Goal: Information Seeking & Learning: Learn about a topic

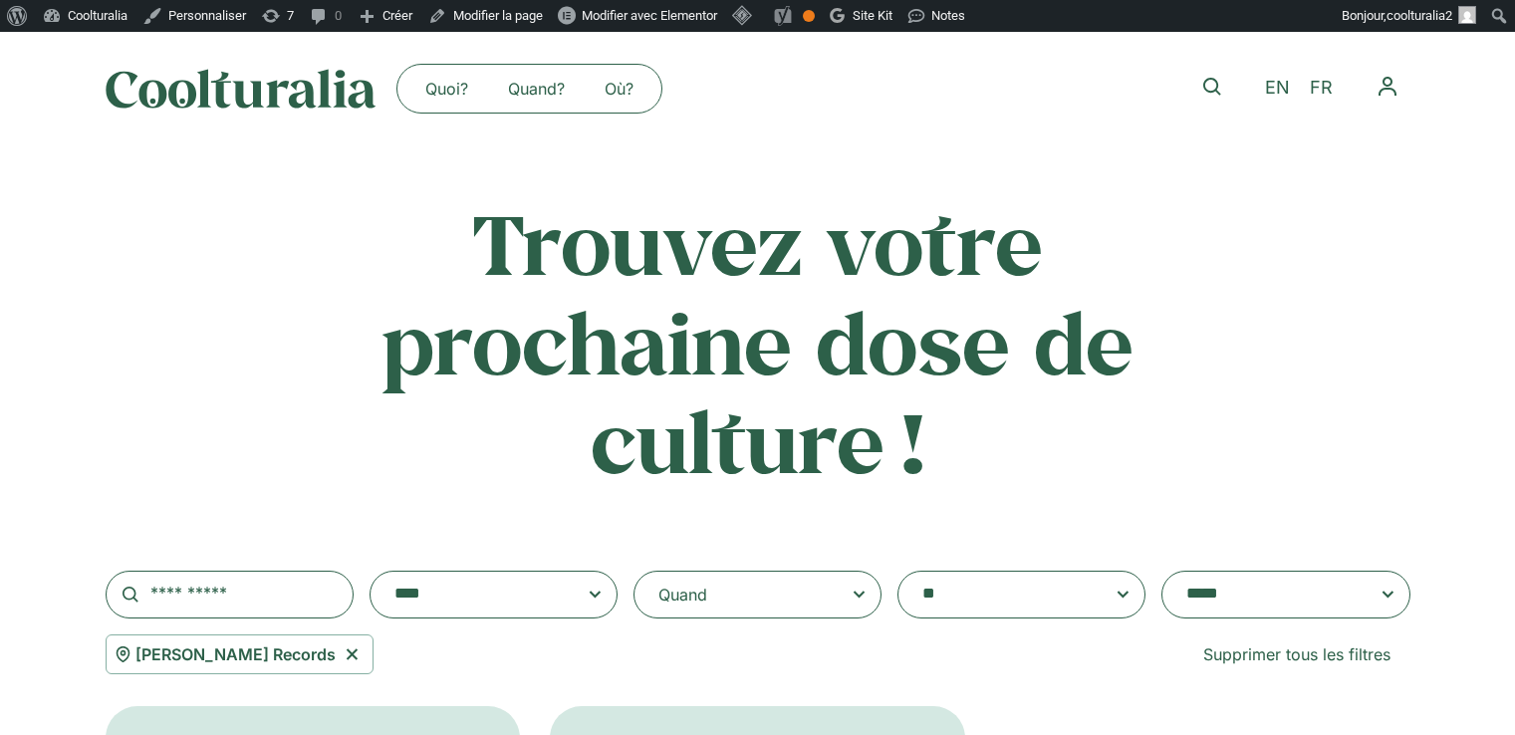
select select "****"
click at [346, 656] on icon at bounding box center [351, 653] width 11 height 11
select select
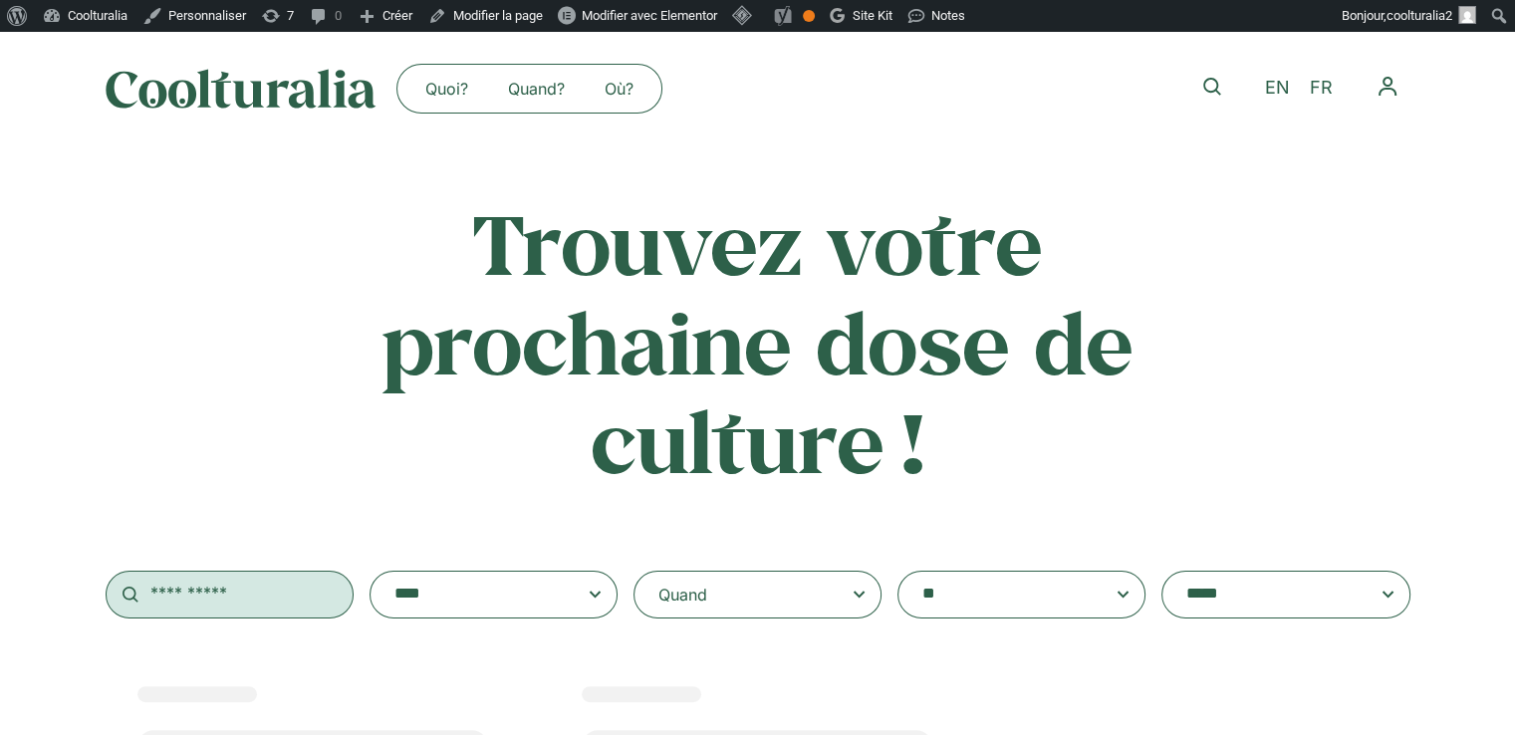
click at [305, 591] on input "text" at bounding box center [230, 595] width 248 height 48
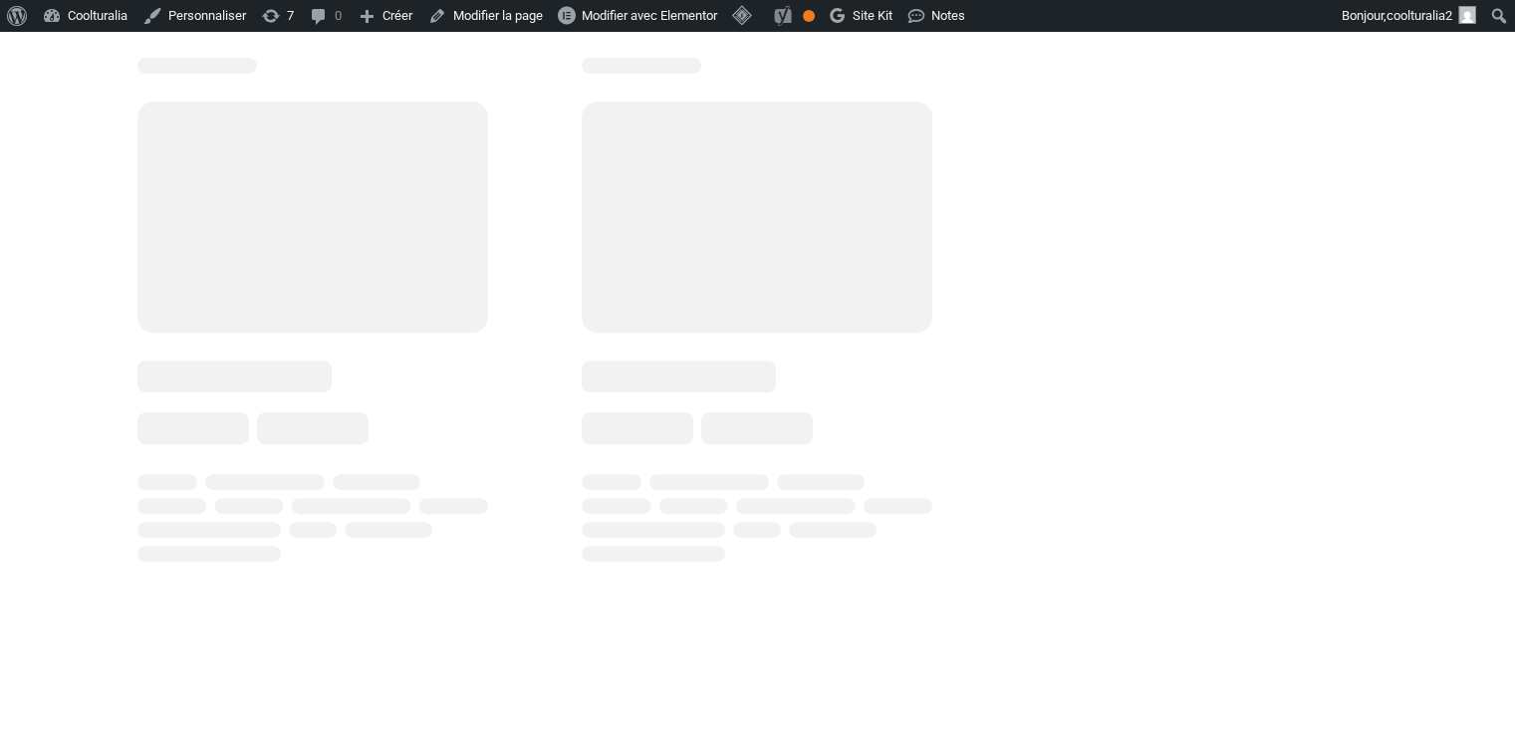
scroll to position [646, 0]
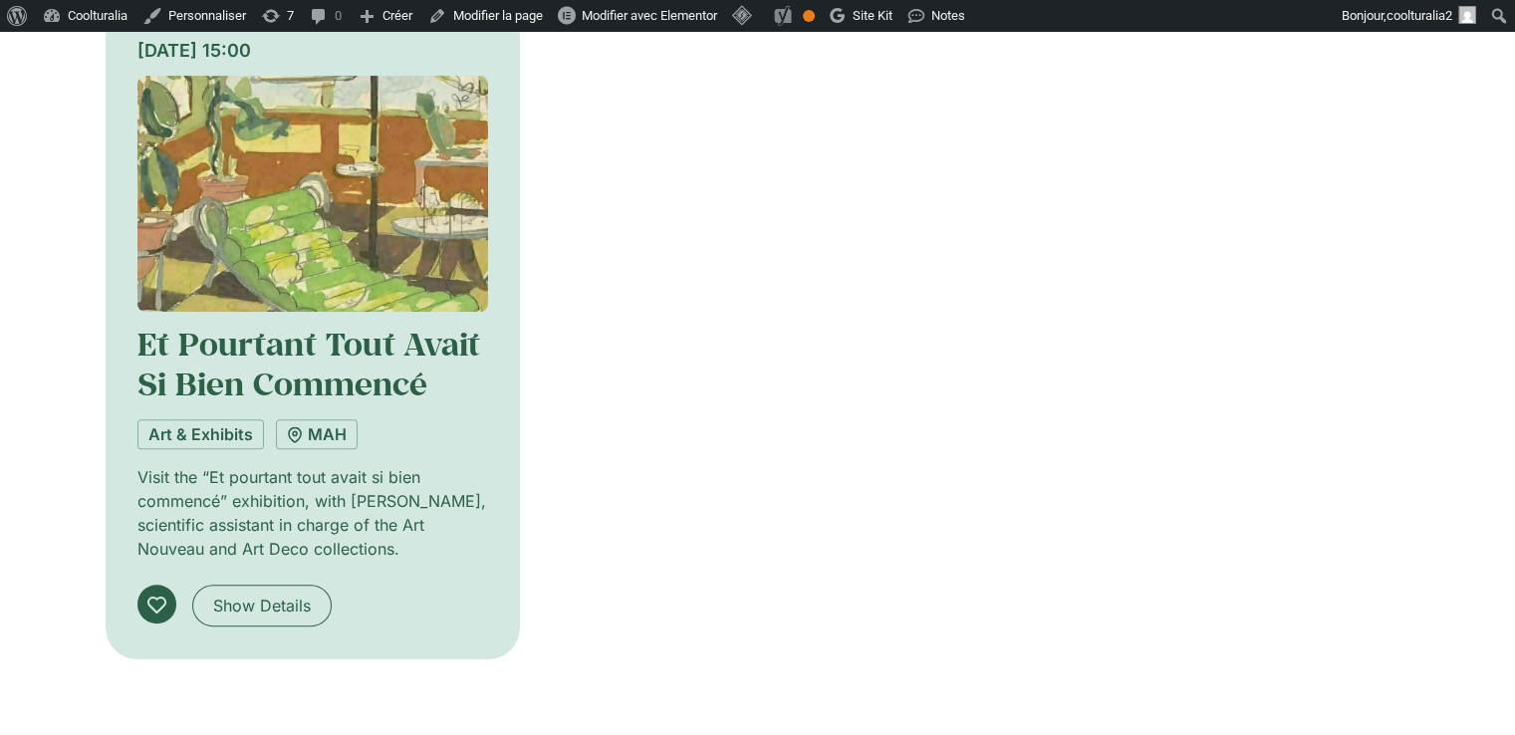
type input "********"
click at [497, 379] on div "Saturday 13 September, 15:00 Et Pourtant Tout Avait Si Bien Commencé Art & Exhi…" at bounding box center [313, 332] width 415 height 654
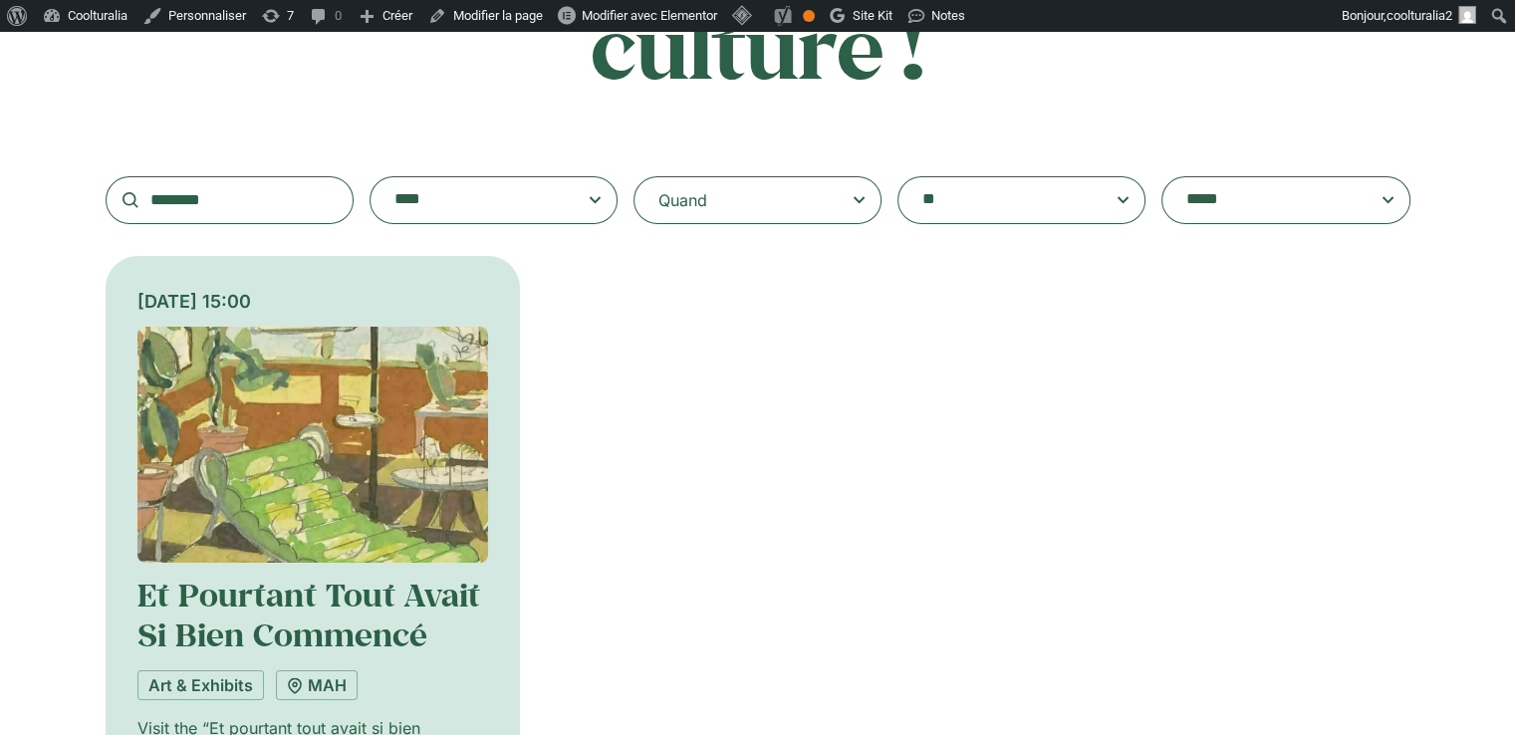
scroll to position [394, 0]
click at [291, 403] on img at bounding box center [313, 445] width 352 height 236
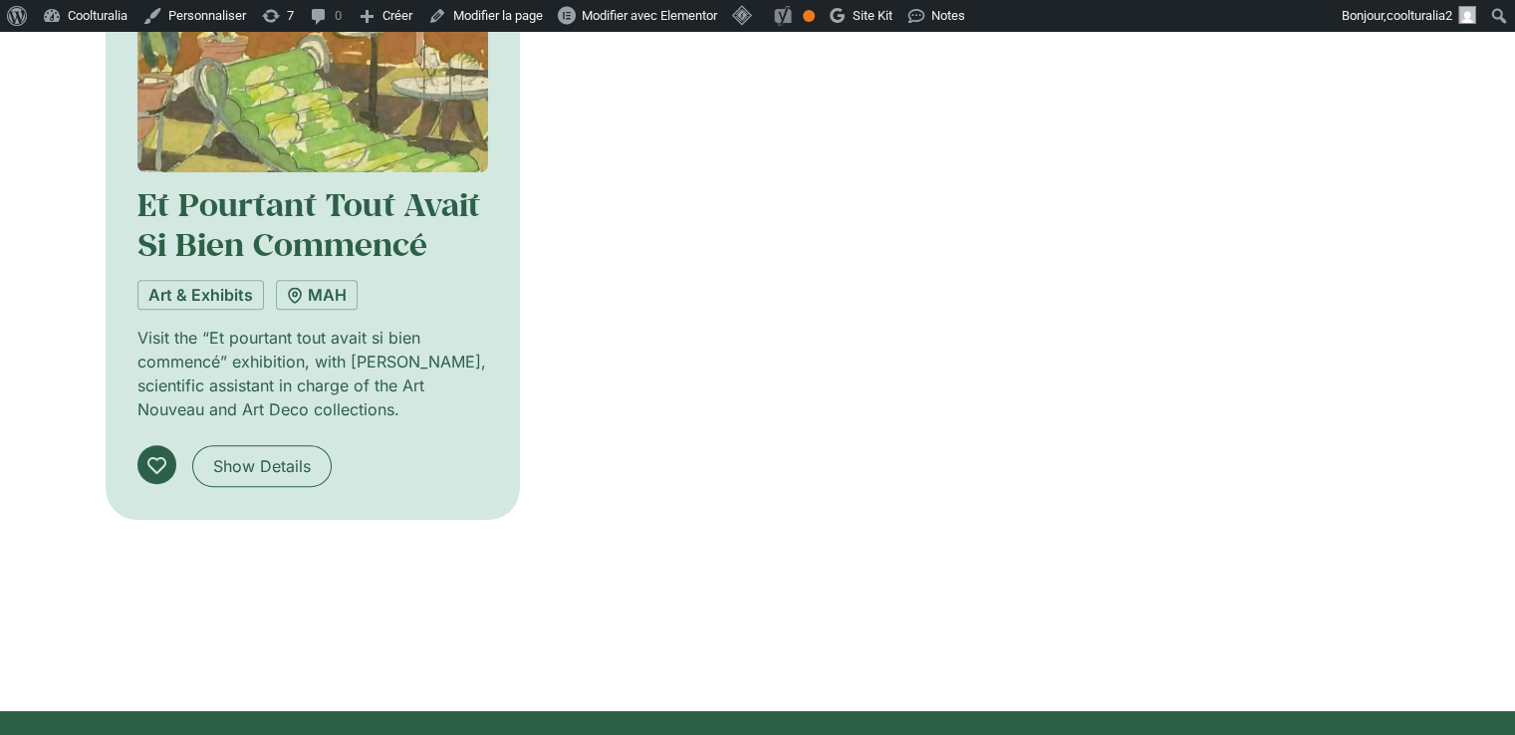
scroll to position [789, 0]
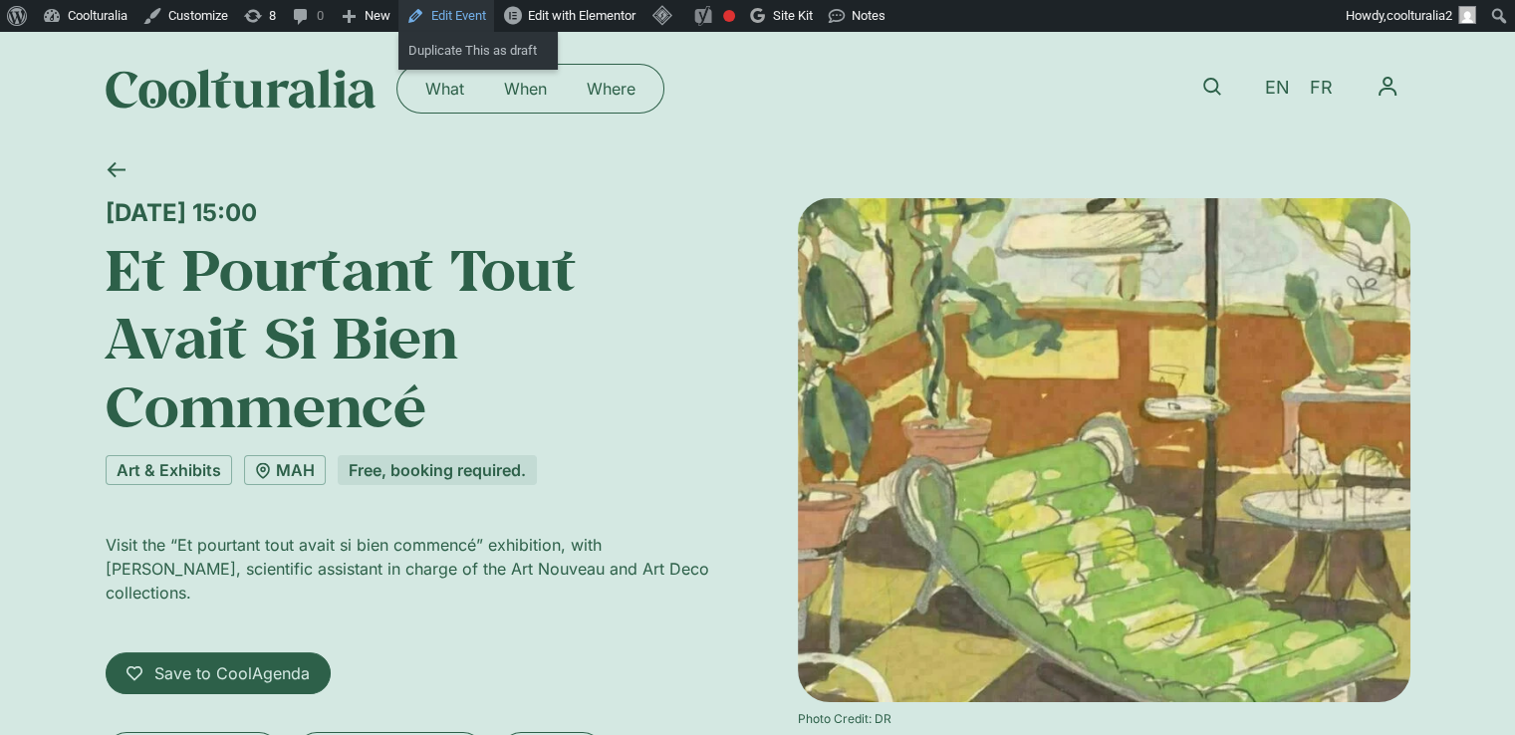
click at [437, 11] on link "Edit Event" at bounding box center [446, 16] width 96 height 32
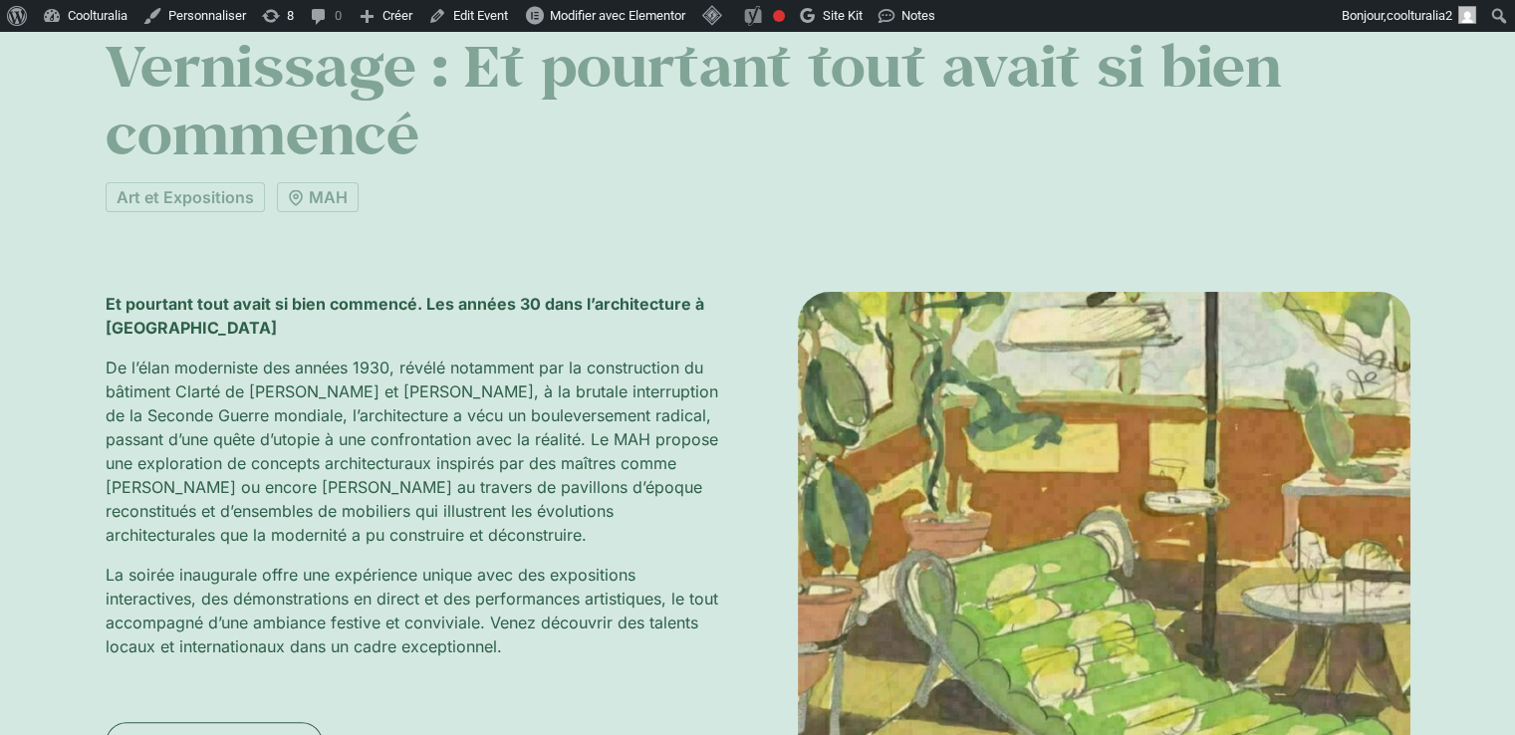
scroll to position [418, 0]
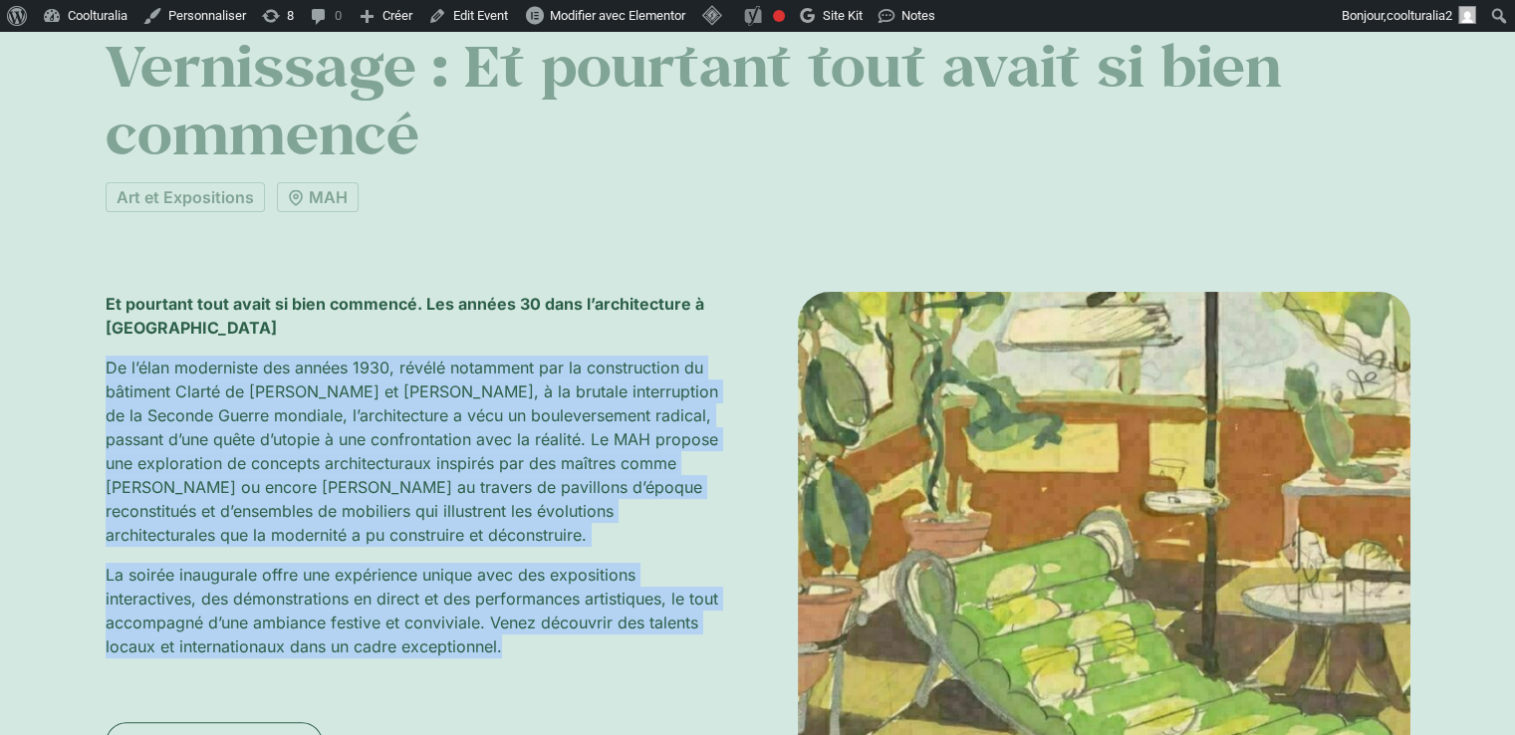
drag, startPoint x: 104, startPoint y: 360, endPoint x: 613, endPoint y: 650, distance: 586.3
click at [613, 650] on div "C’est du passé [DATE] 18:00 Vernissage : Et pourtant tout avait si bien commenc…" at bounding box center [757, 309] width 1515 height 1164
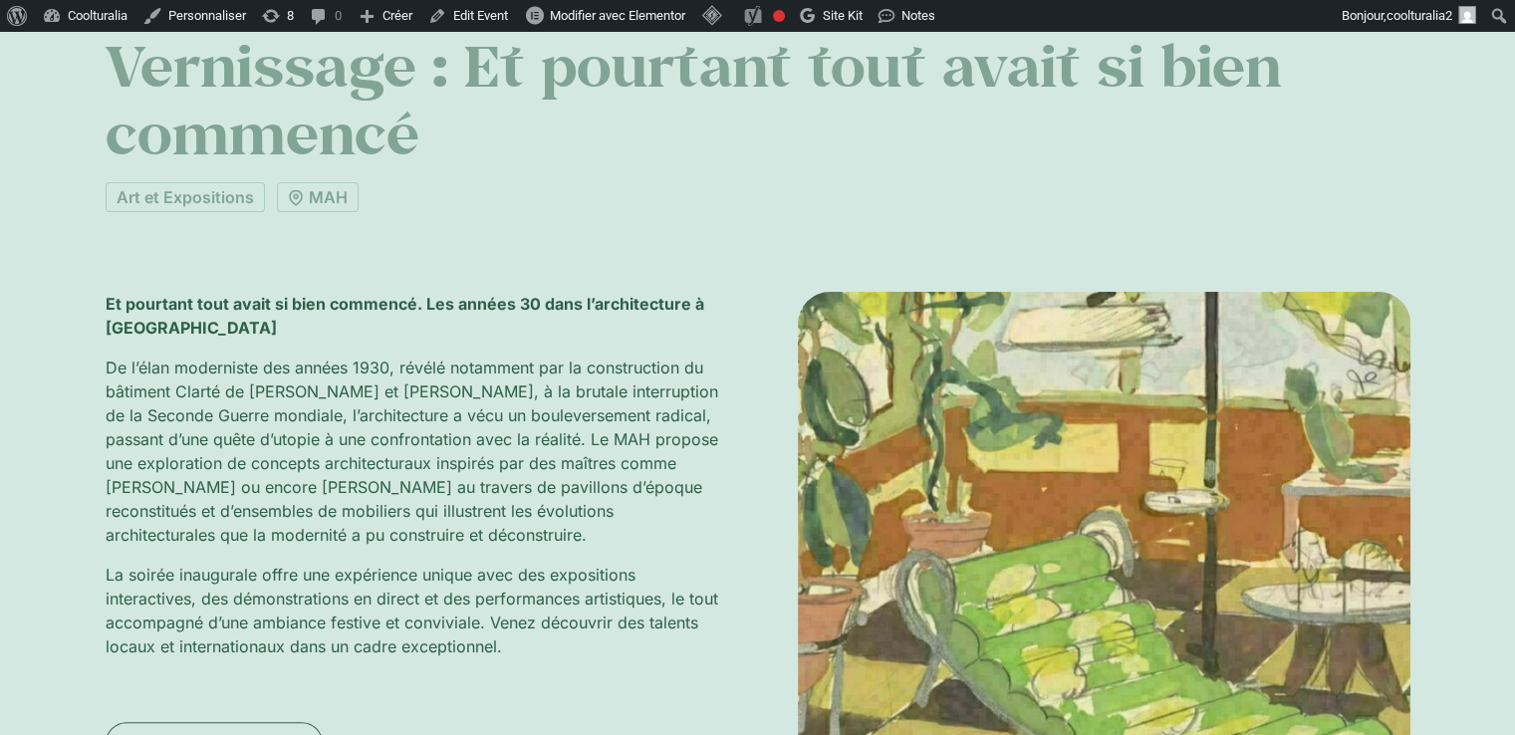
click at [131, 327] on strong "Et pourtant tout avait si bien commencé. Les années 30 dans l’architecture à [G…" at bounding box center [405, 316] width 599 height 44
click at [107, 371] on p "De l’élan moderniste des années 1930, révélé notamment par la construction du b…" at bounding box center [412, 451] width 613 height 191
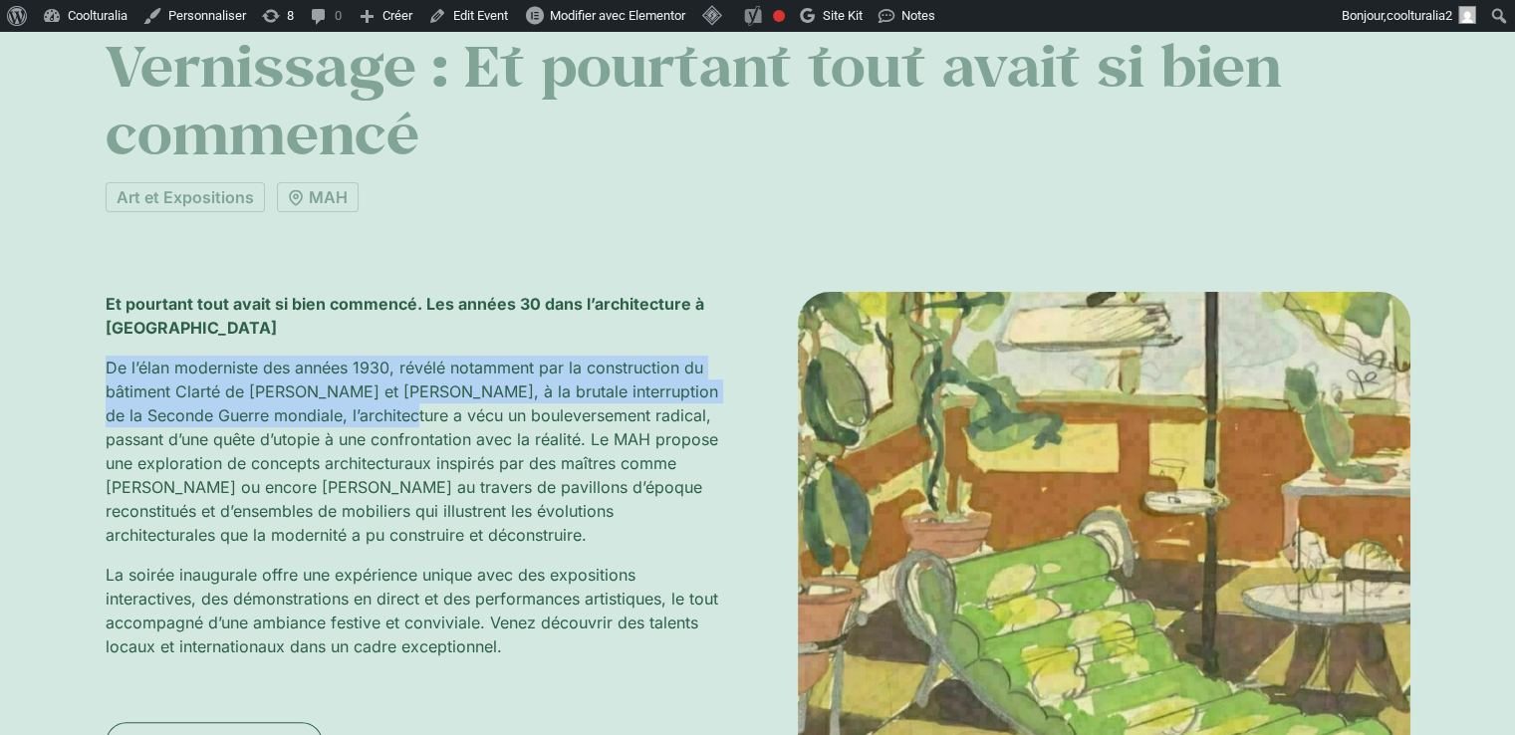
drag, startPoint x: 100, startPoint y: 358, endPoint x: 378, endPoint y: 409, distance: 282.7
click at [378, 409] on div "C’est du passé [DATE] 18:00 Vernissage : Et pourtant tout avait si bien commenc…" at bounding box center [757, 309] width 1515 height 1164
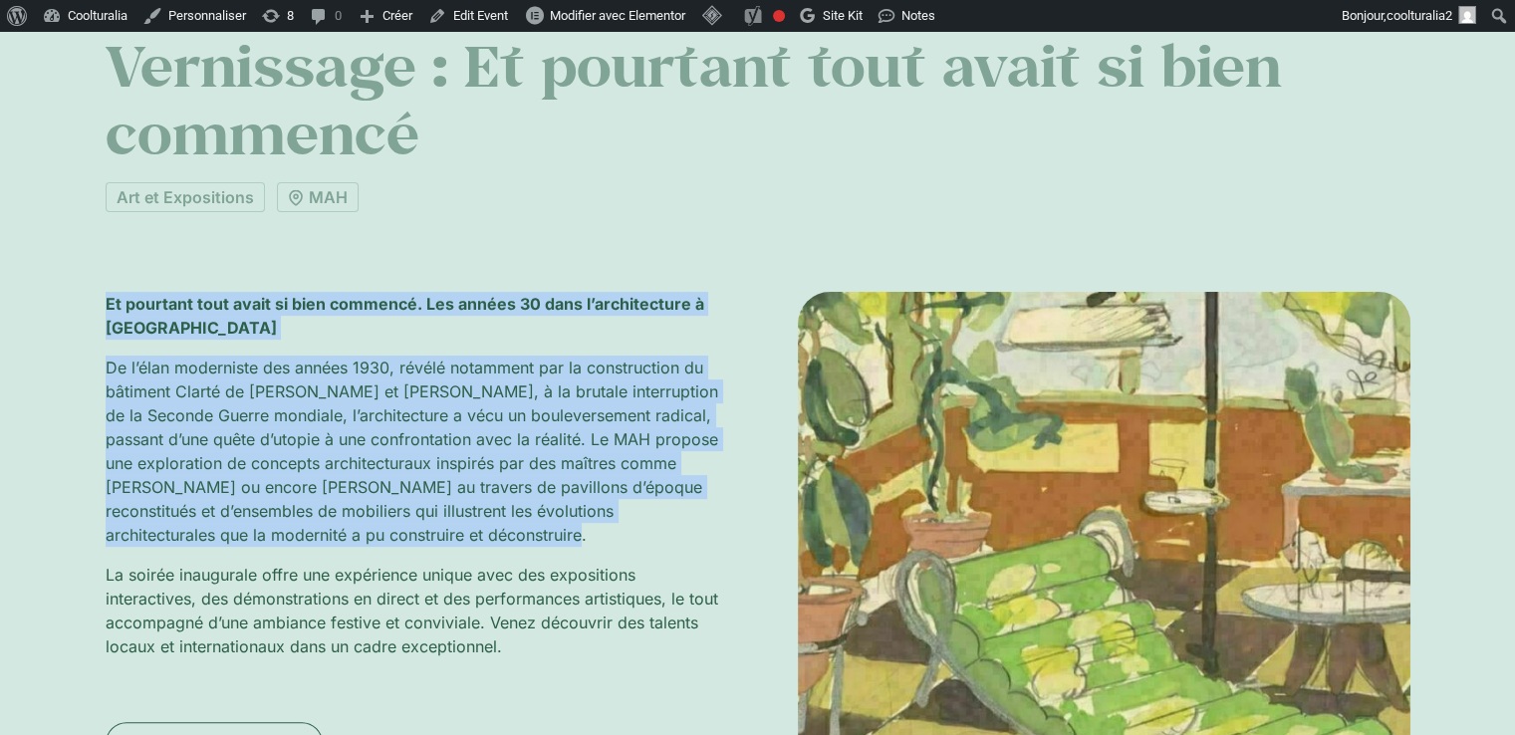
drag, startPoint x: 104, startPoint y: 294, endPoint x: 486, endPoint y: 529, distance: 449.0
click at [486, 529] on div "C’est du passé Jeudi 17 juillet, 18:00 Vernissage : Et pourtant tout avait si b…" at bounding box center [757, 309] width 1515 height 1164
copy div "Et pourtant tout avait si bien commencé. Les années 30 dans l’architecture à Ge…"
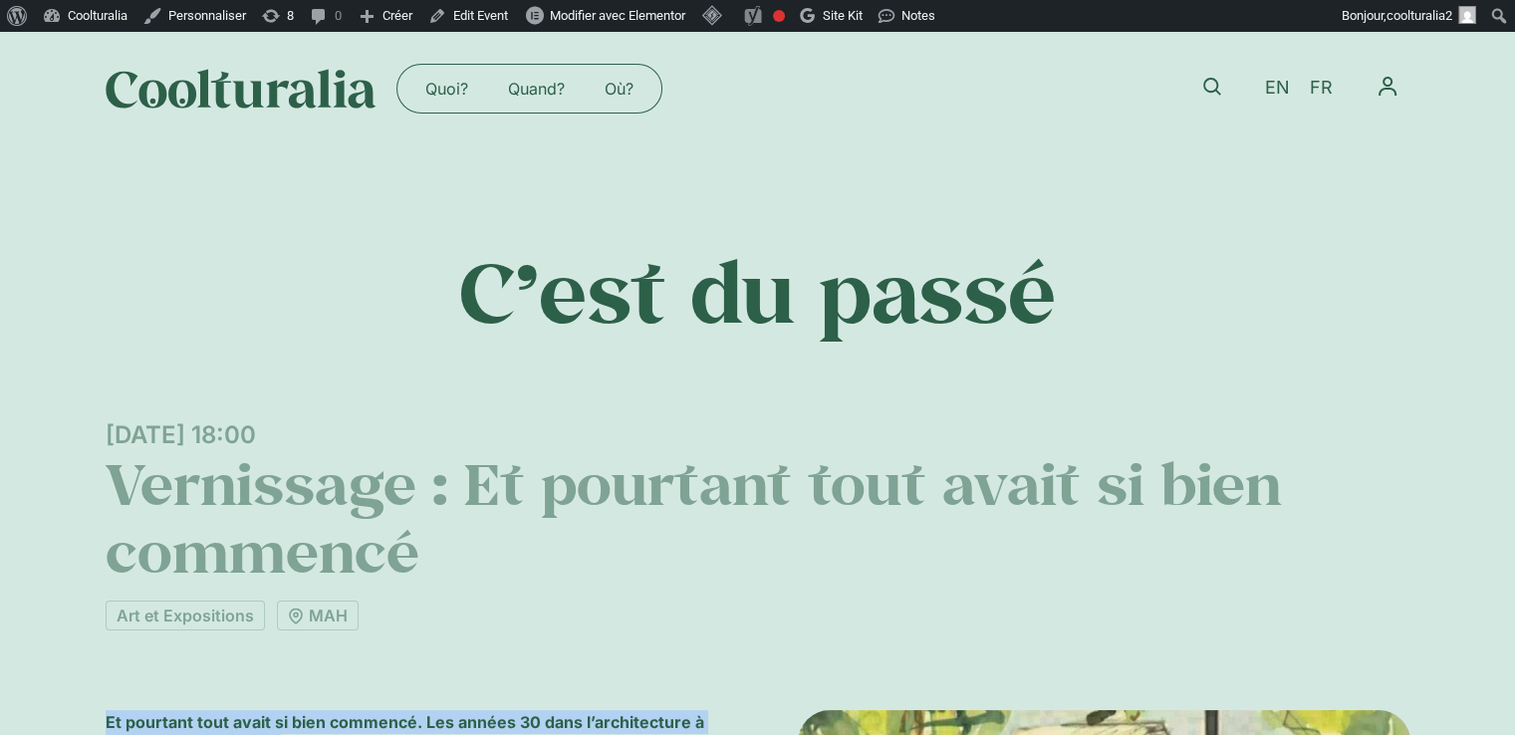
scroll to position [3, 0]
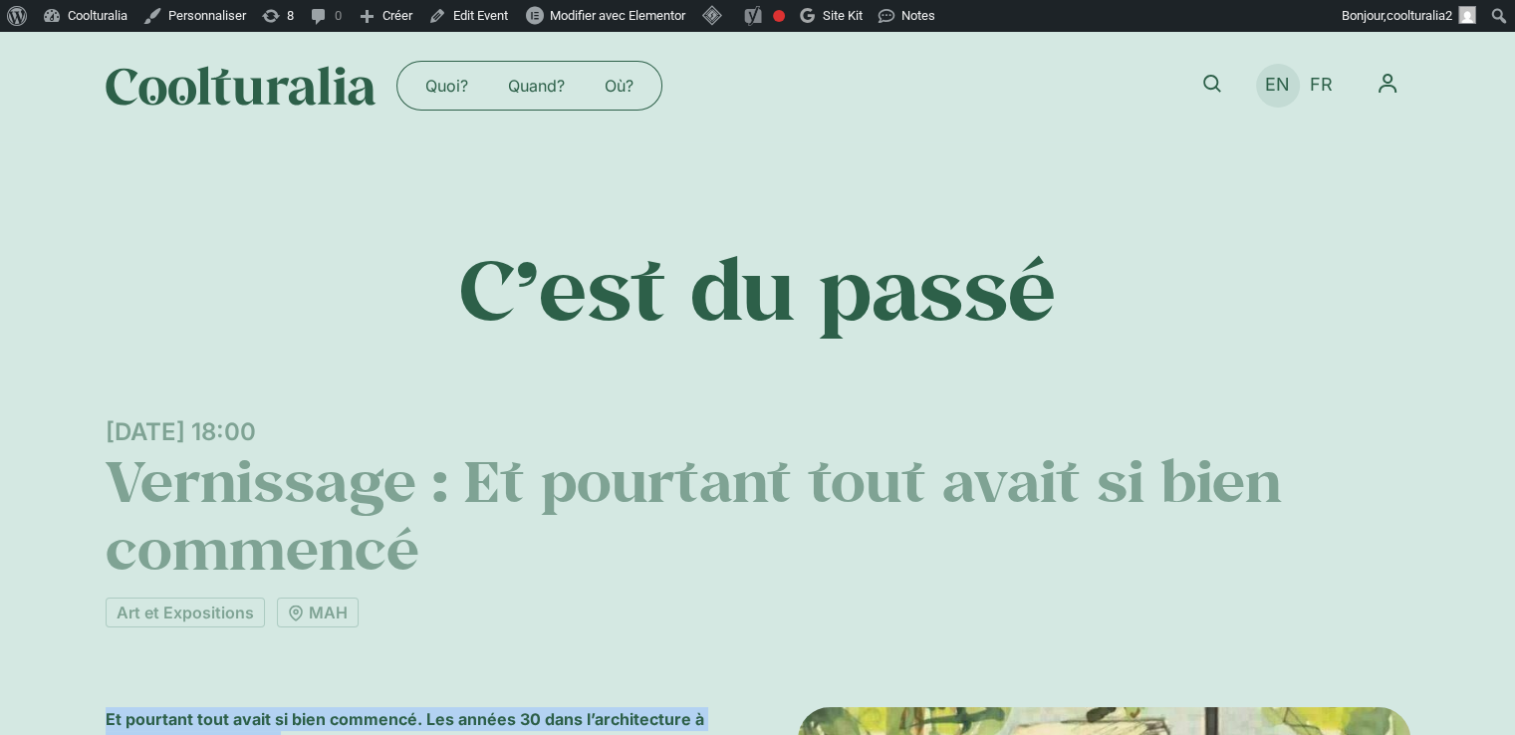
click at [1274, 87] on span "EN" at bounding box center [1277, 85] width 25 height 21
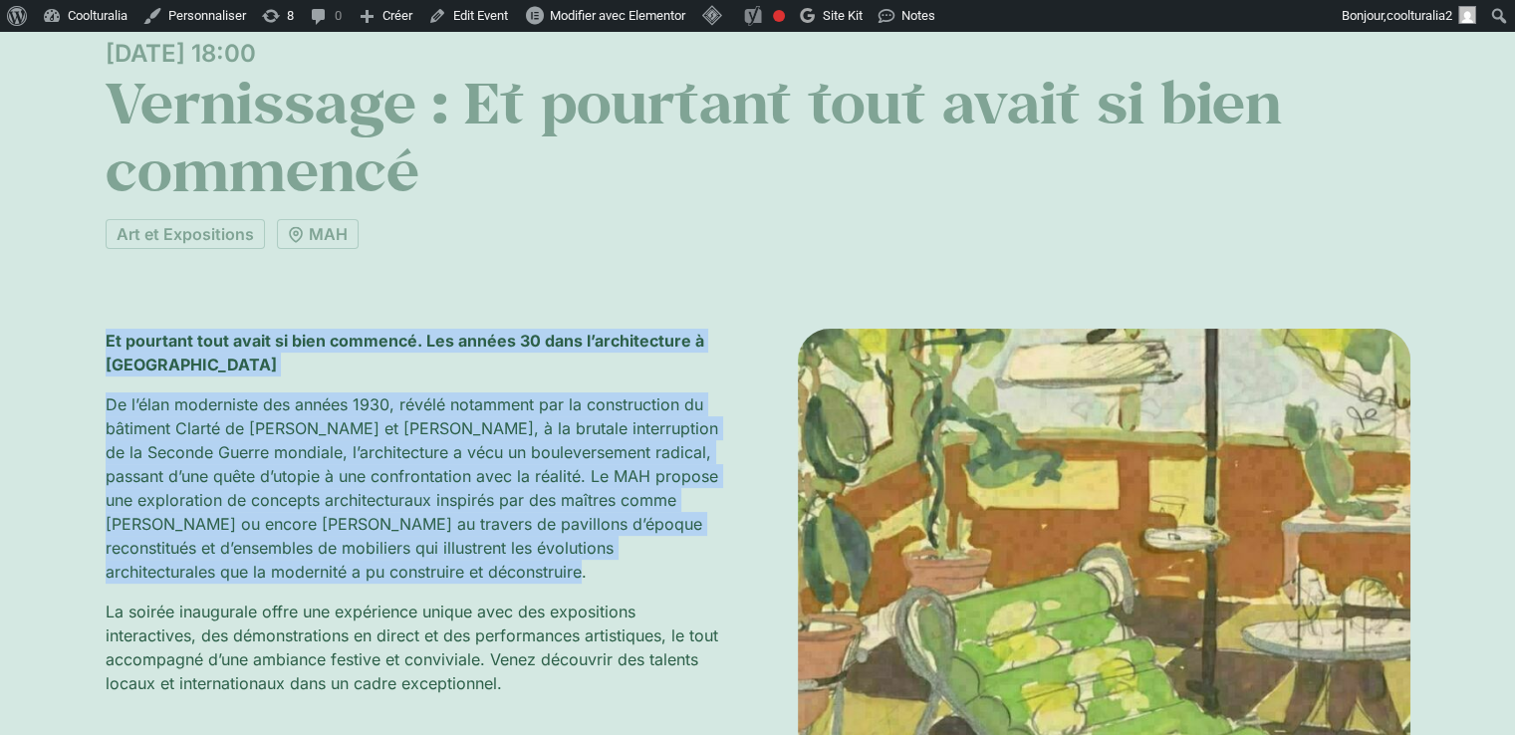
scroll to position [258, 0]
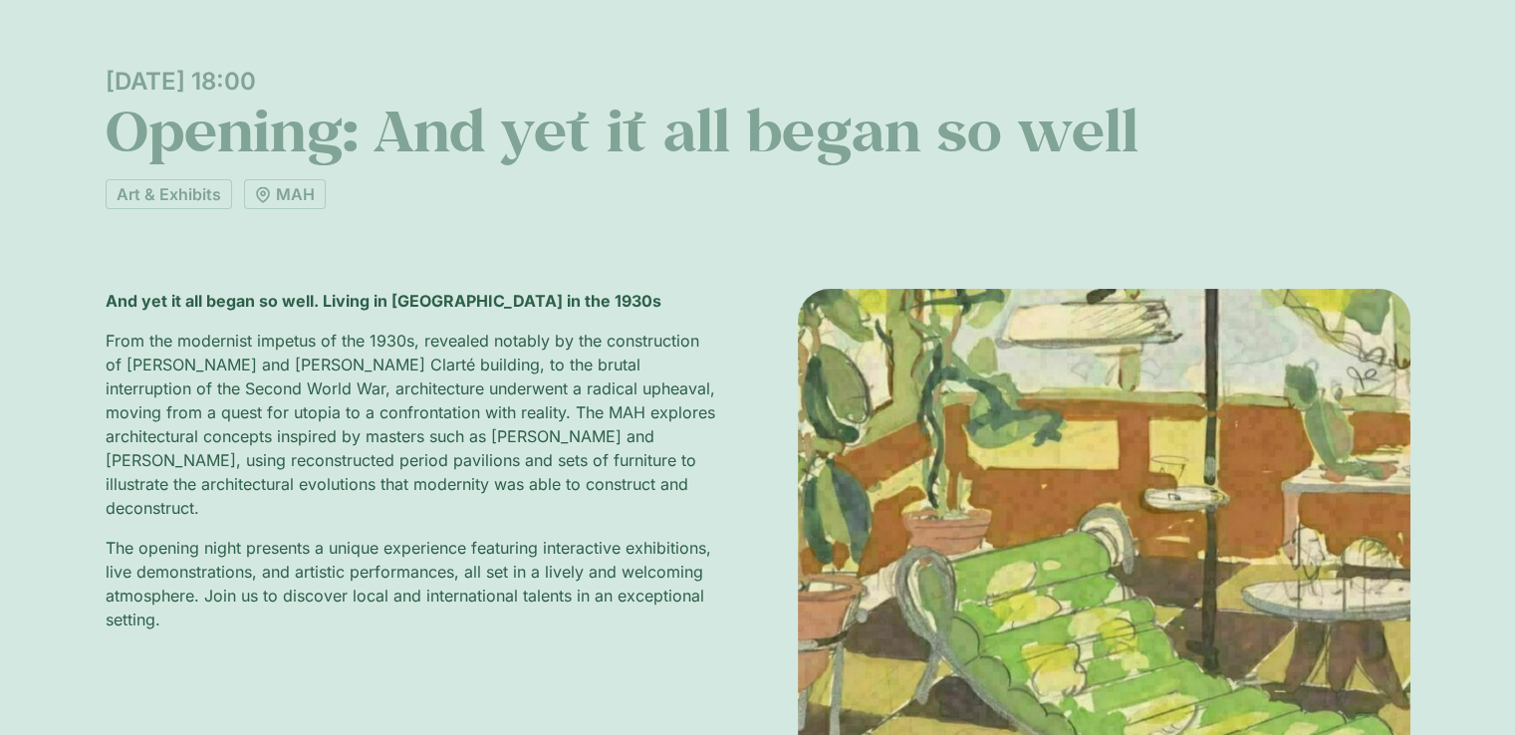
scroll to position [383, 0]
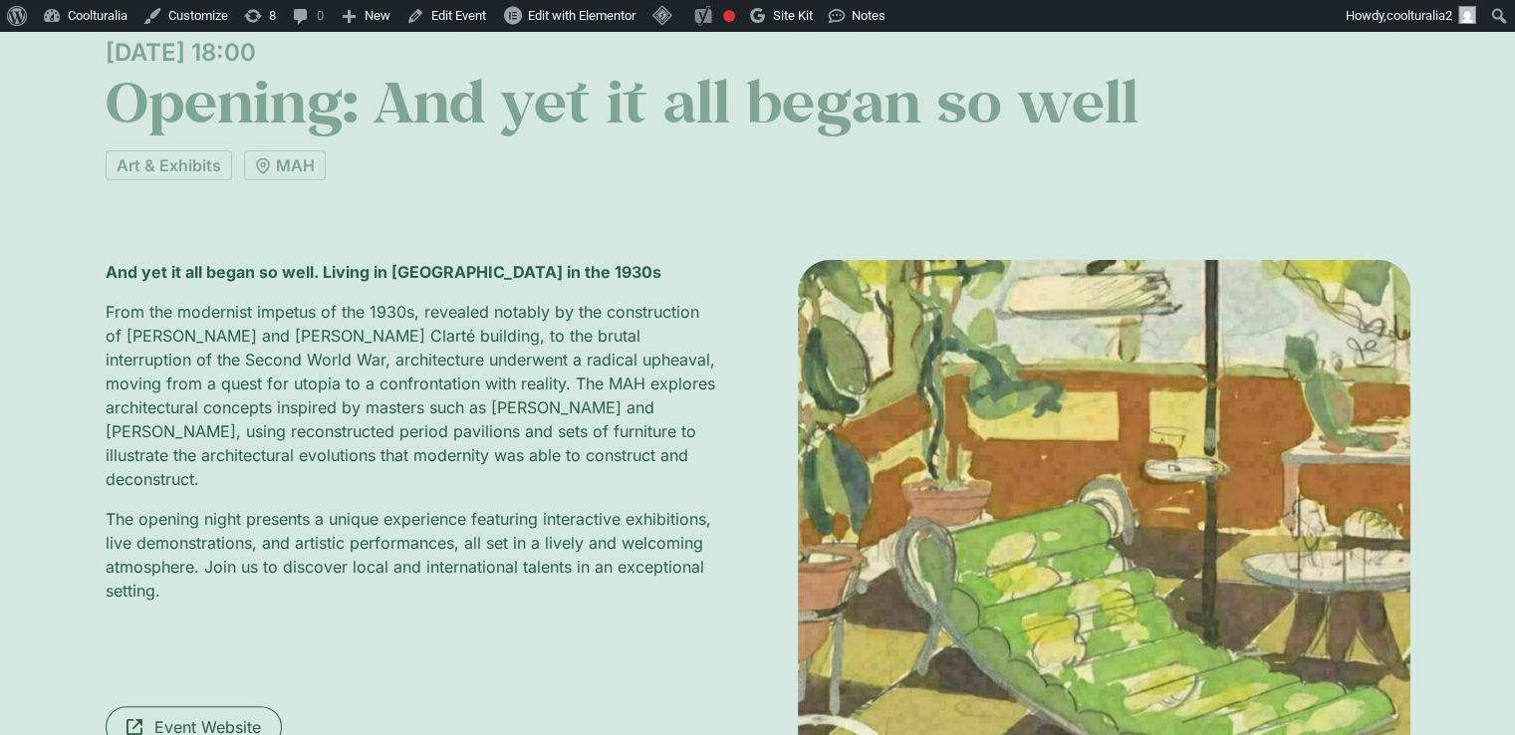
drag, startPoint x: 709, startPoint y: 459, endPoint x: 71, endPoint y: 316, distance: 654.4
click at [71, 316] on div "Been there, done that… Thursday 17 July, 18:00 Opening: And yet it all began so…" at bounding box center [757, 311] width 1515 height 1097
click at [725, 457] on div "And yet it all began so well. Living in Switzerland in the 1930s From the moder…" at bounding box center [758, 512] width 1305 height 504
drag, startPoint x: 721, startPoint y: 455, endPoint x: 55, endPoint y: 272, distance: 691.2
click at [55, 272] on div "Been there, done that… Thursday 17 July, 18:00 Opening: And yet it all began so…" at bounding box center [757, 311] width 1515 height 1097
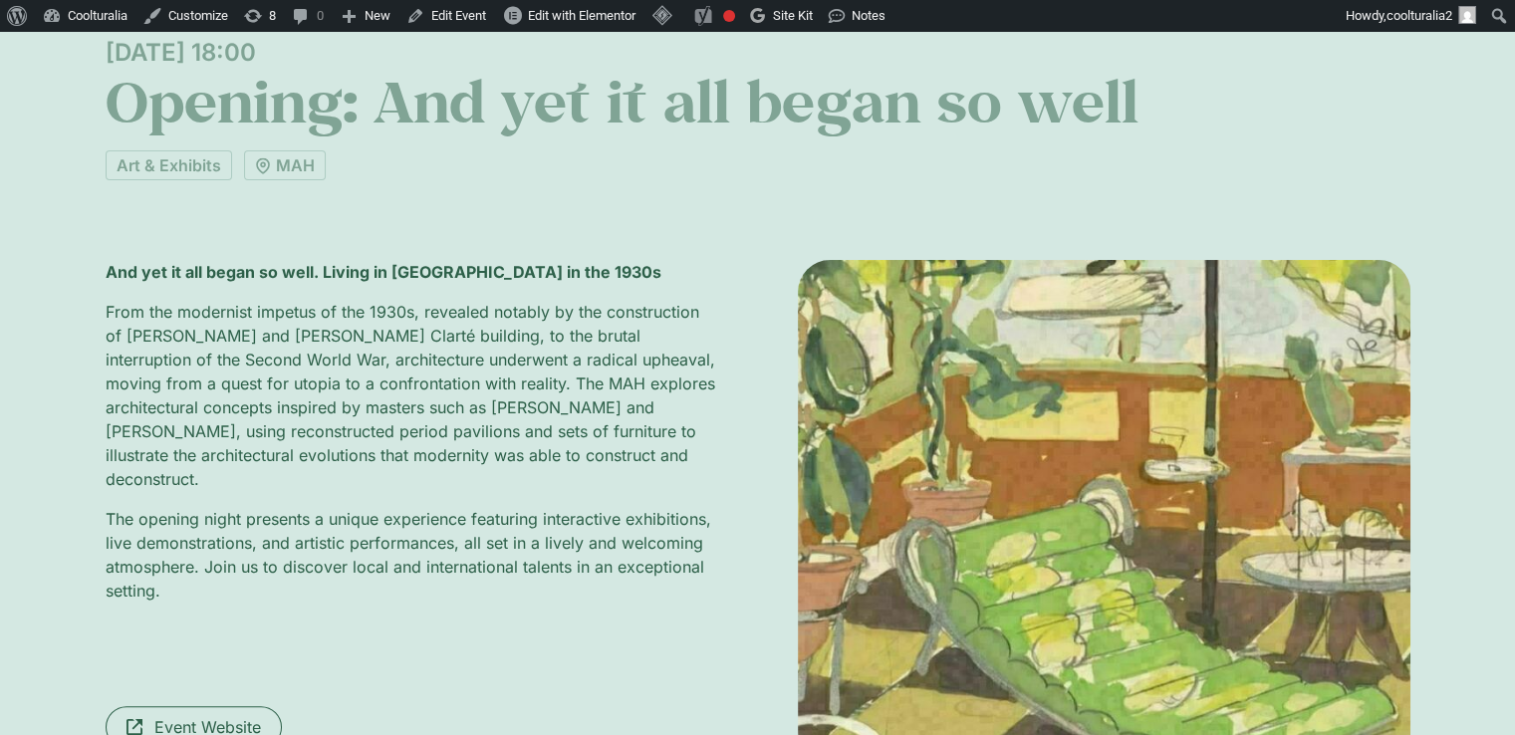
copy div "And yet it all began so well. Living in Switzerland in the 1930s From the moder…"
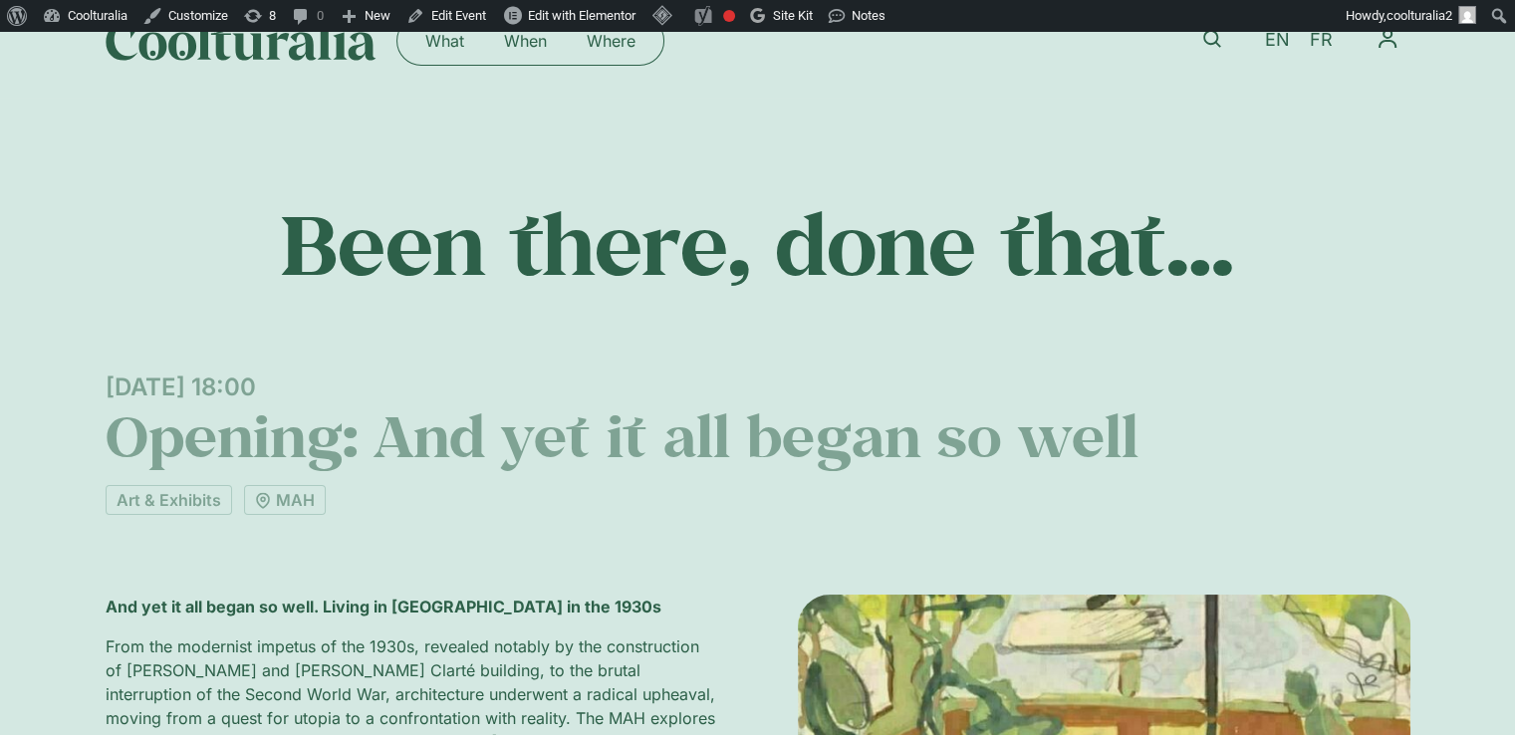
scroll to position [0, 0]
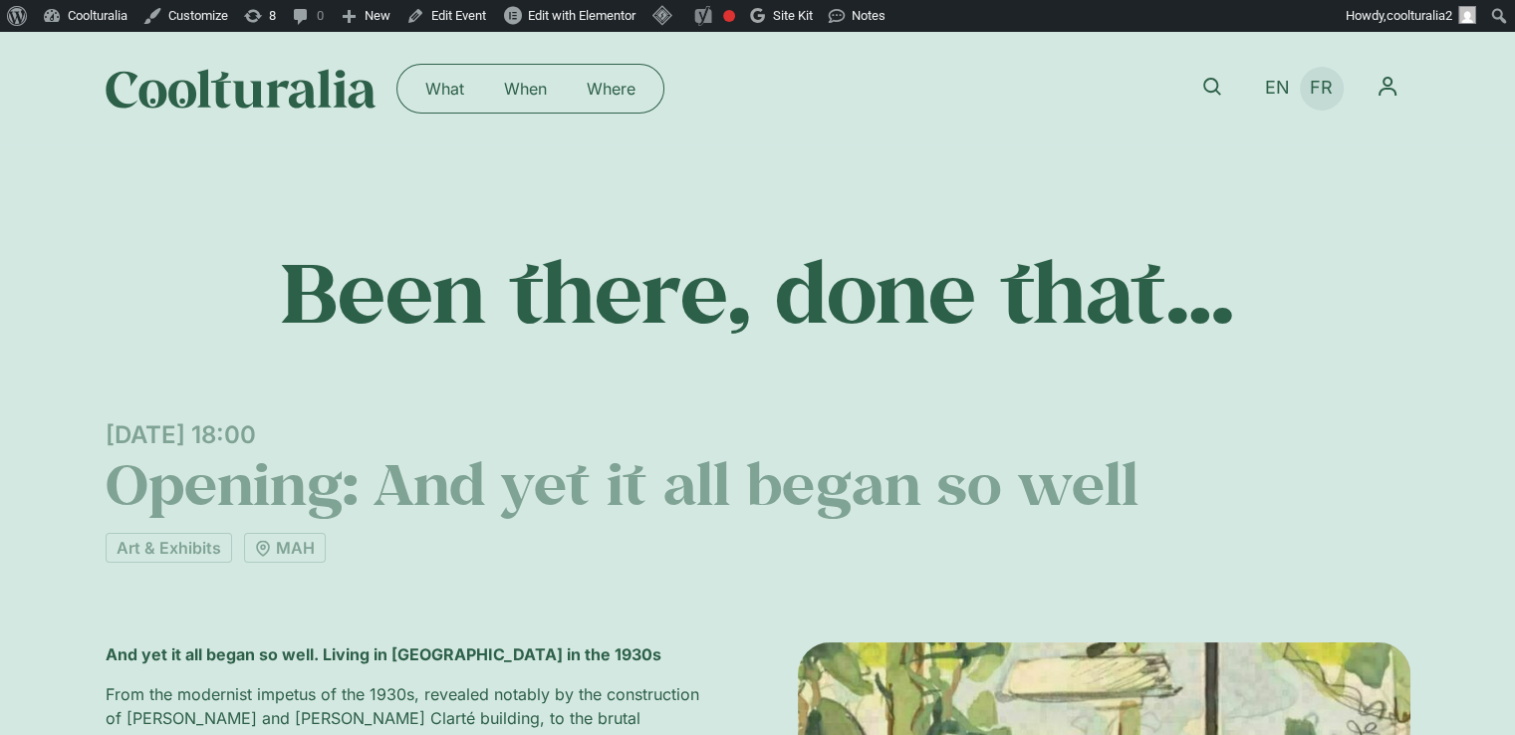
click at [1323, 80] on span "FR" at bounding box center [1321, 88] width 23 height 21
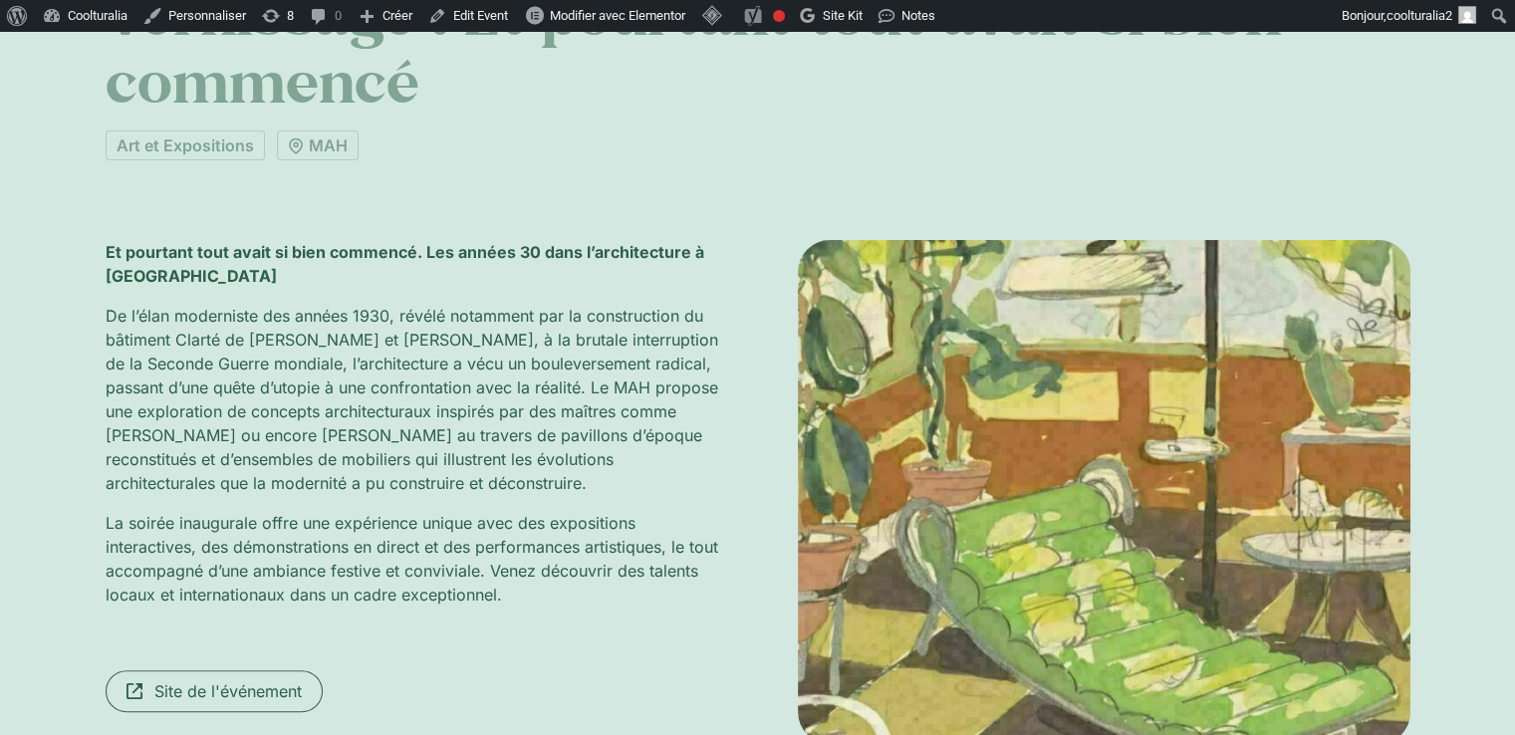
scroll to position [549, 0]
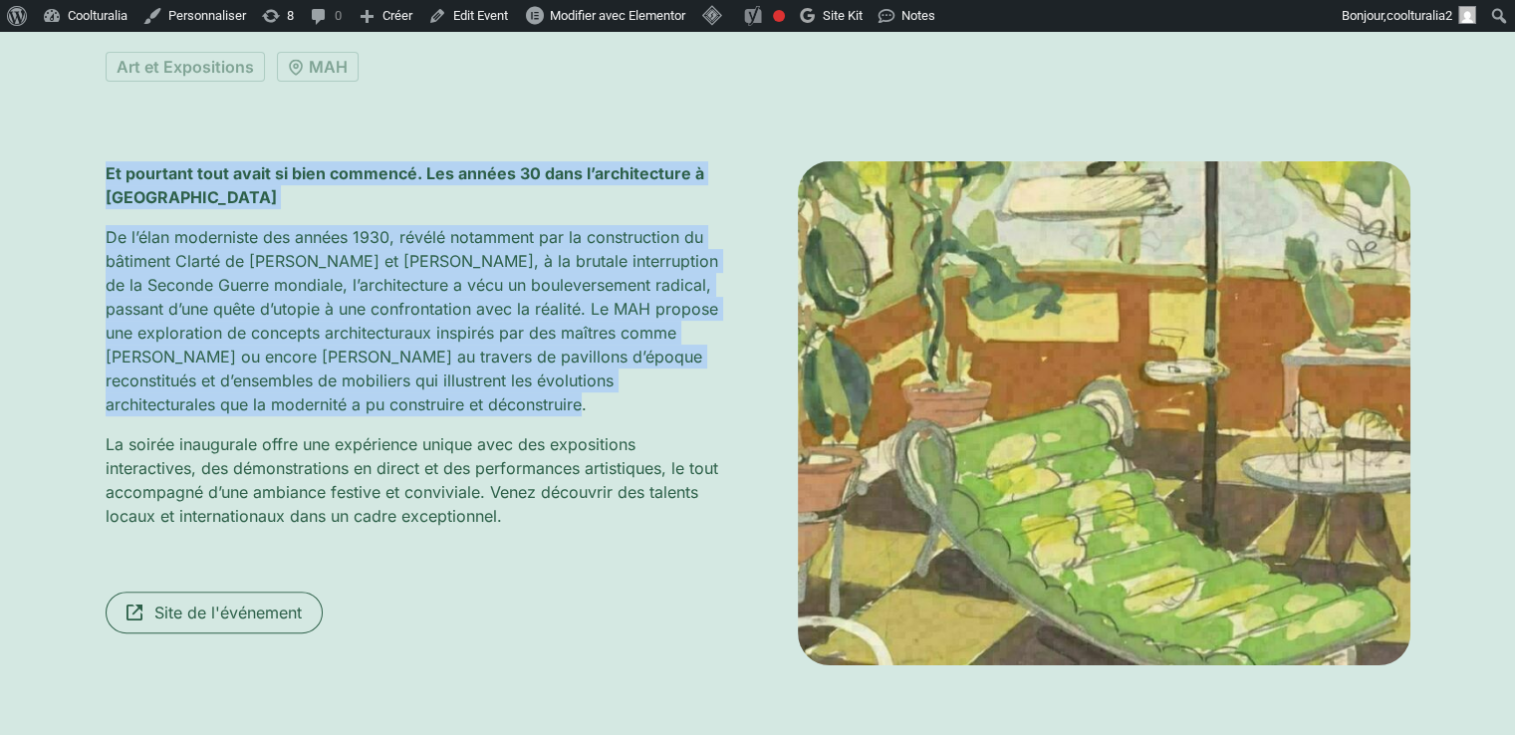
drag, startPoint x: 435, startPoint y: 403, endPoint x: 86, endPoint y: 172, distance: 419.1
click at [86, 172] on div "C’est du passé Jeudi 17 juillet, 18:00 Vernissage : Et pourtant tout avait si b…" at bounding box center [757, 179] width 1515 height 1164
copy div "Et pourtant tout avait si bien commencé. Les années 30 dans l’architecture à Ge…"
